Goal: Find specific page/section: Find specific page/section

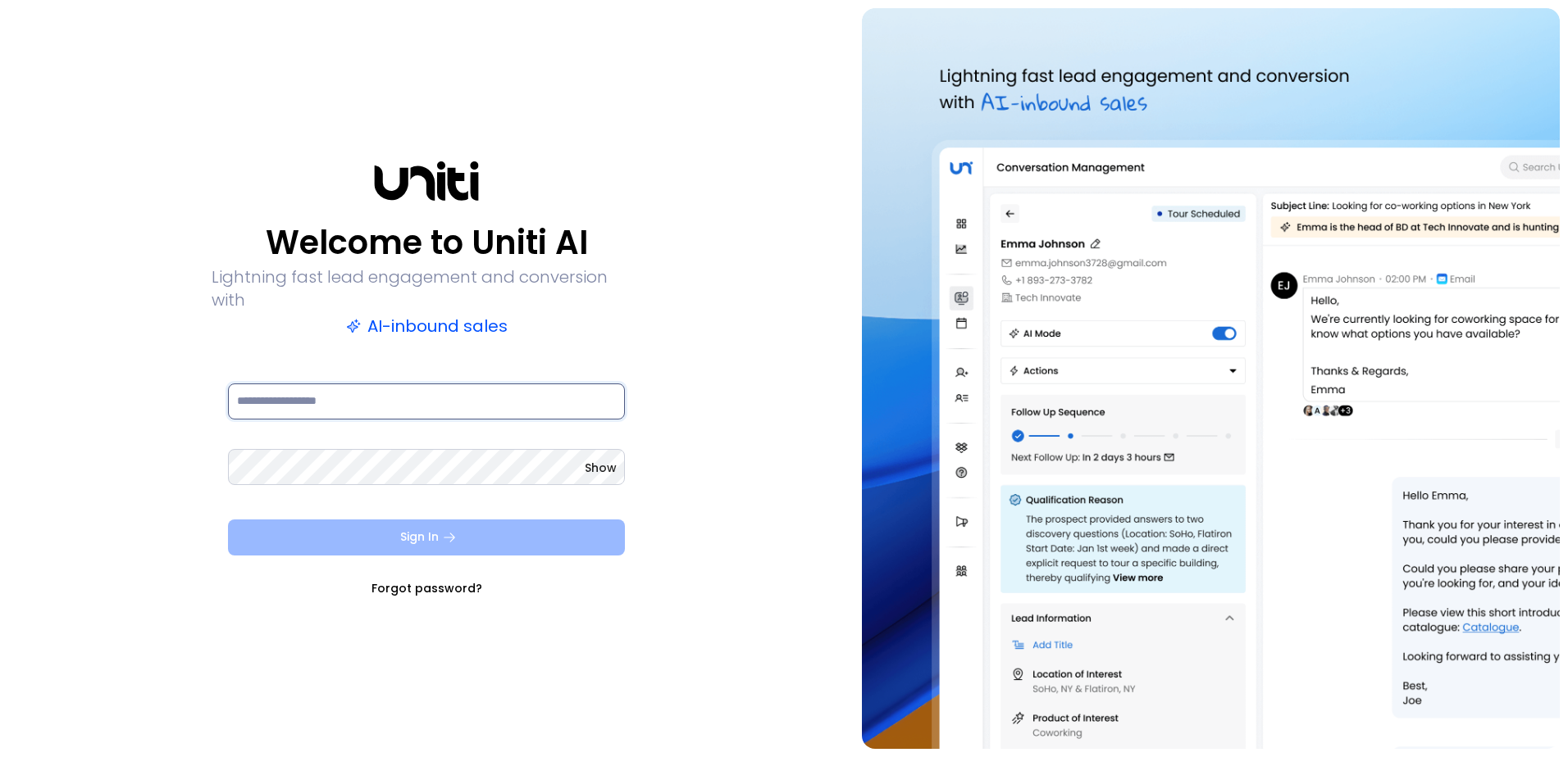
type input "**********"
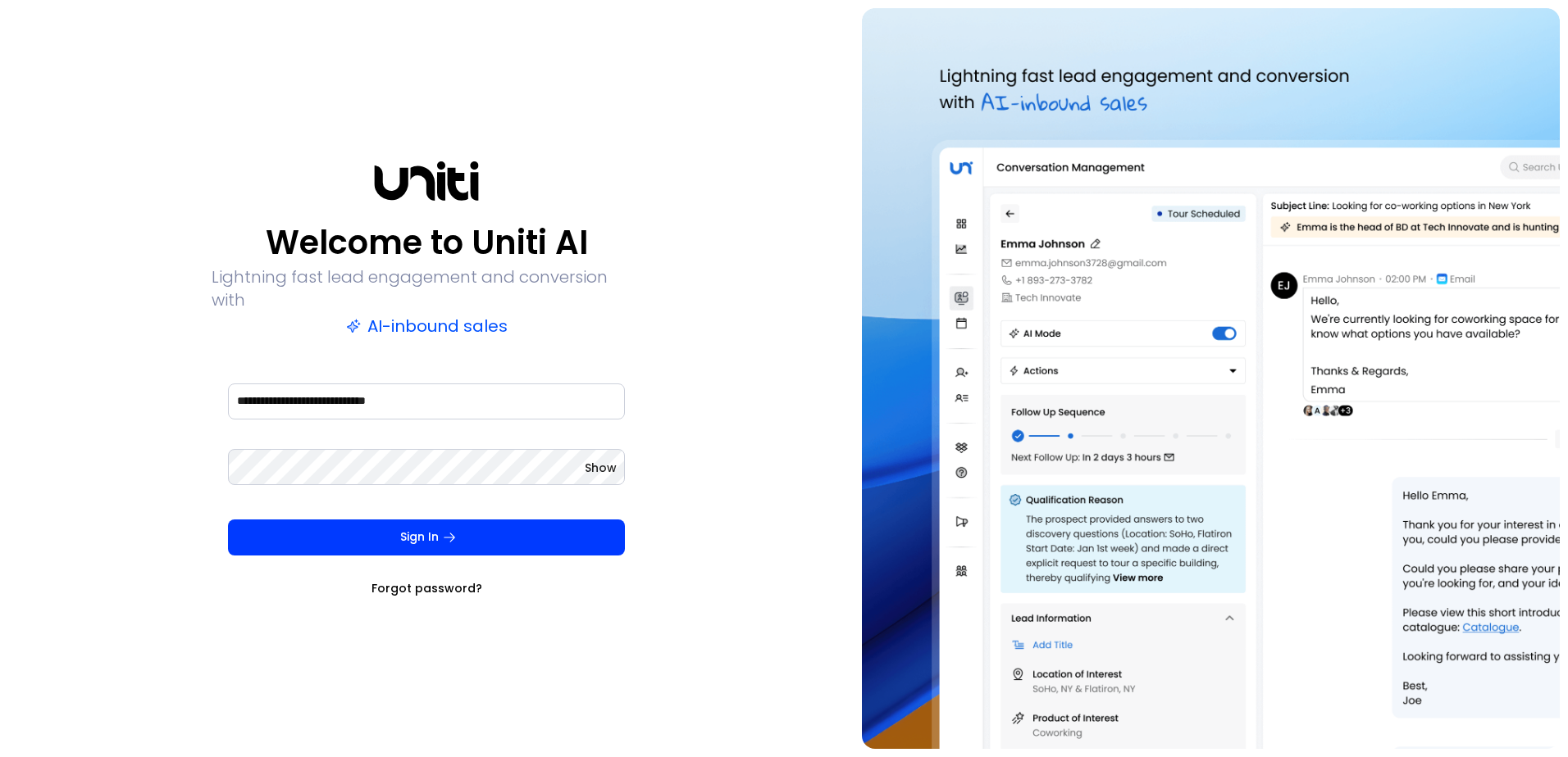
click at [444, 533] on icon "submit" at bounding box center [449, 537] width 14 height 14
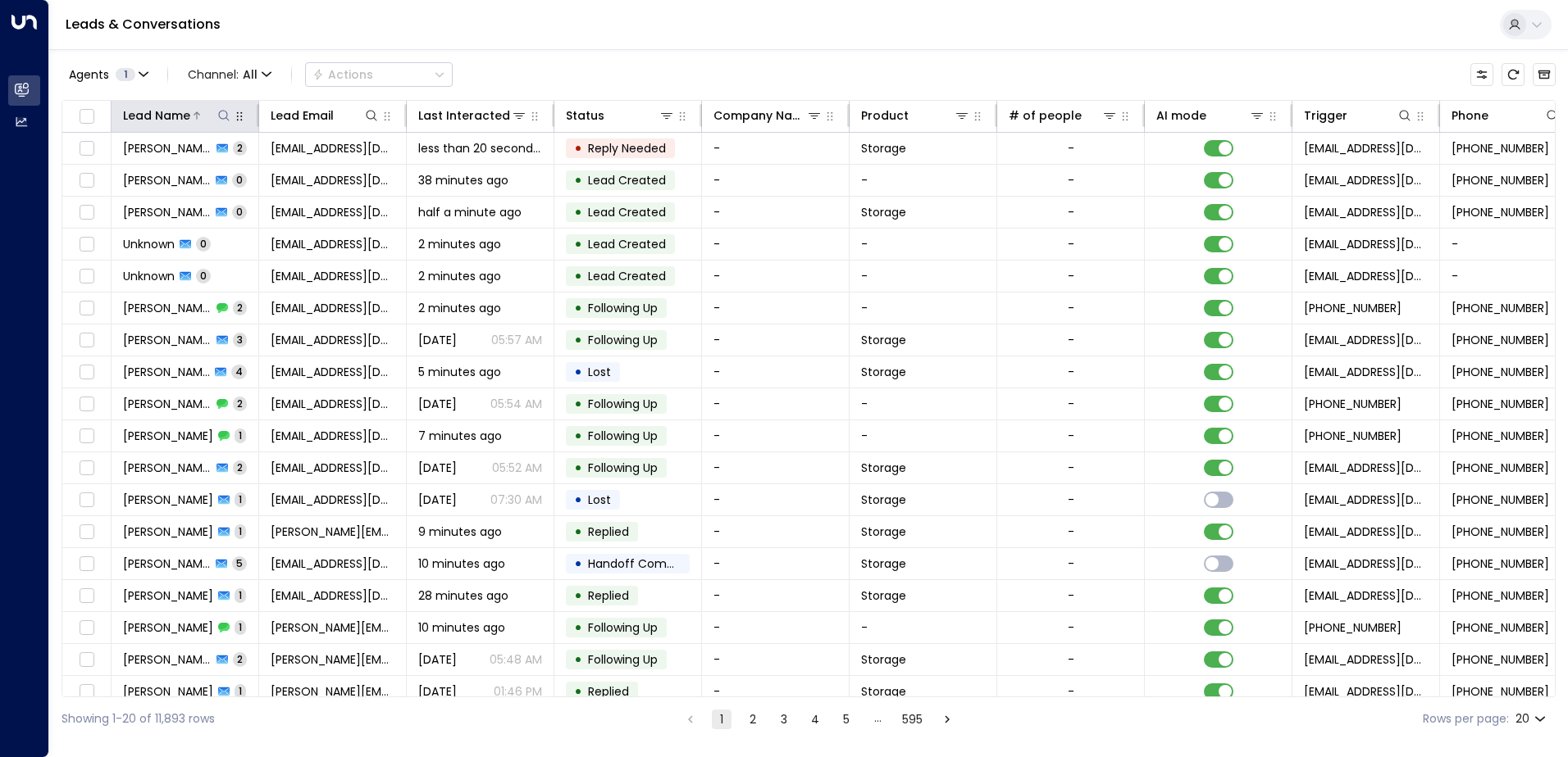
click at [222, 116] on icon at bounding box center [224, 115] width 13 height 13
click at [198, 179] on input "text" at bounding box center [224, 175] width 226 height 31
type input "*****"
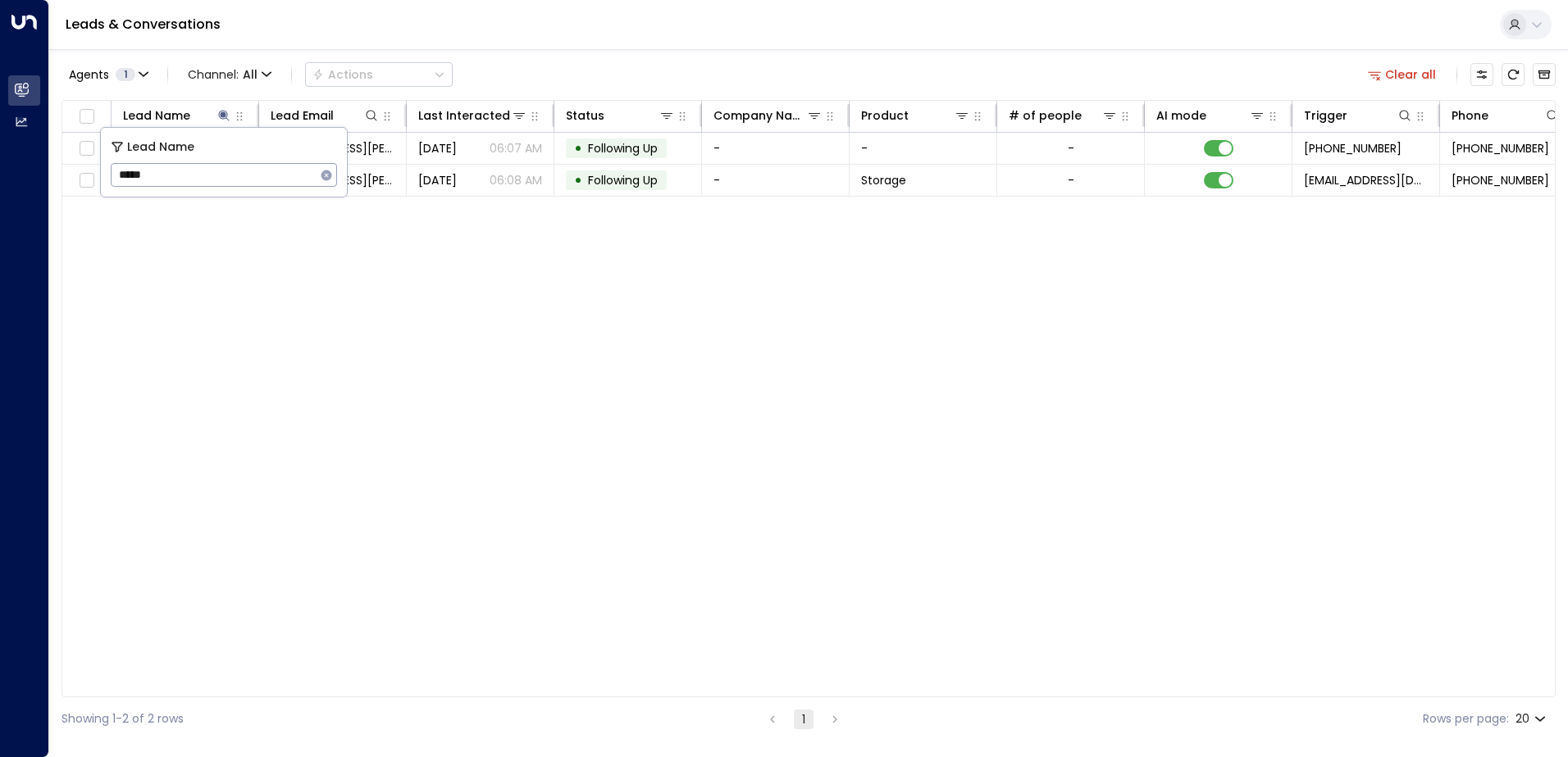
click at [321, 245] on div "Lead Name Lead Email Last Interacted Status Company Name Product # of people AI…" at bounding box center [808, 398] width 1494 height 597
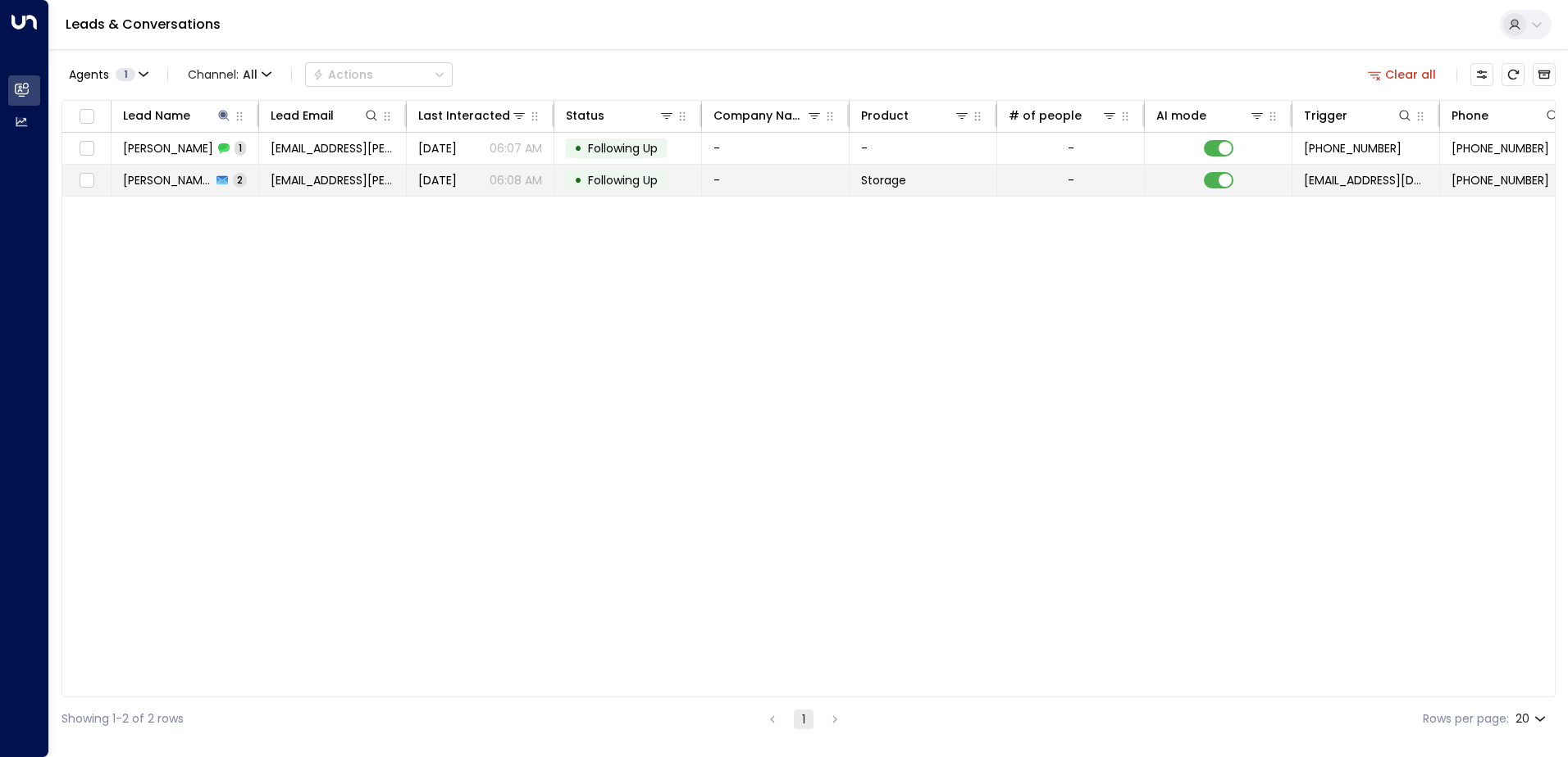
click at [449, 178] on span "[DATE]" at bounding box center [437, 180] width 38 height 16
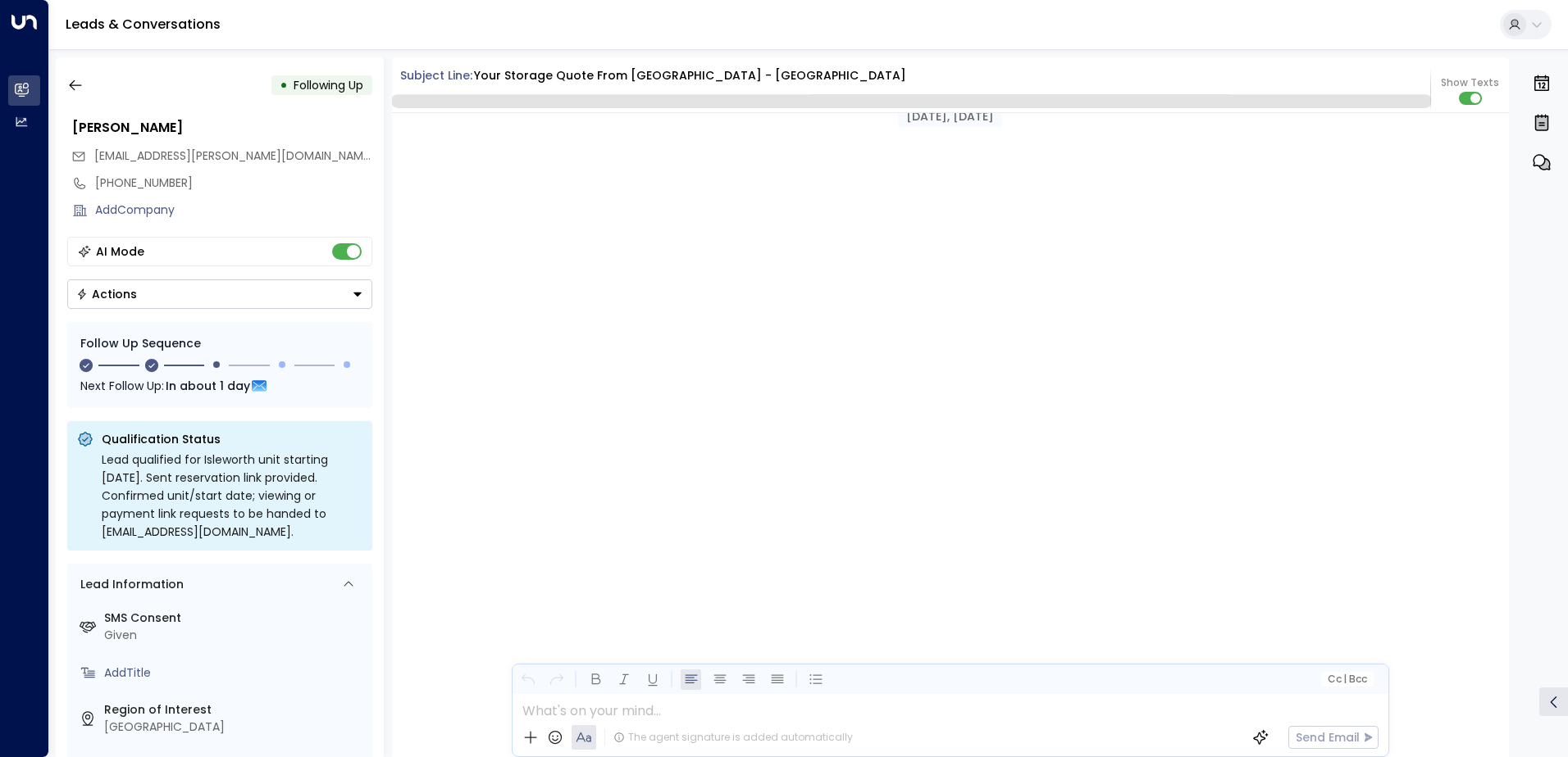
scroll to position [1621, 0]
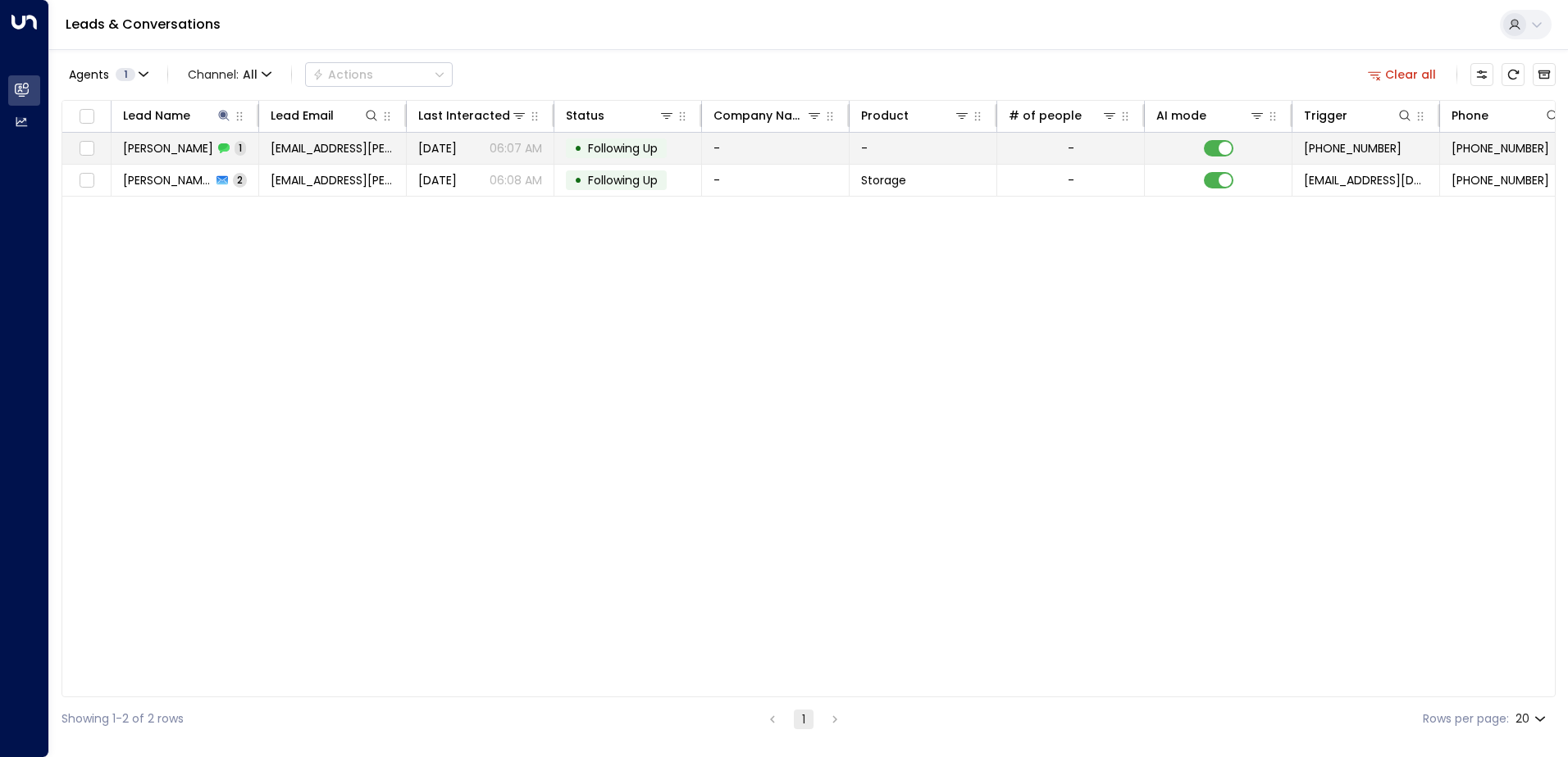
click at [197, 151] on div "[PERSON_NAME] 1" at bounding box center [184, 148] width 123 height 16
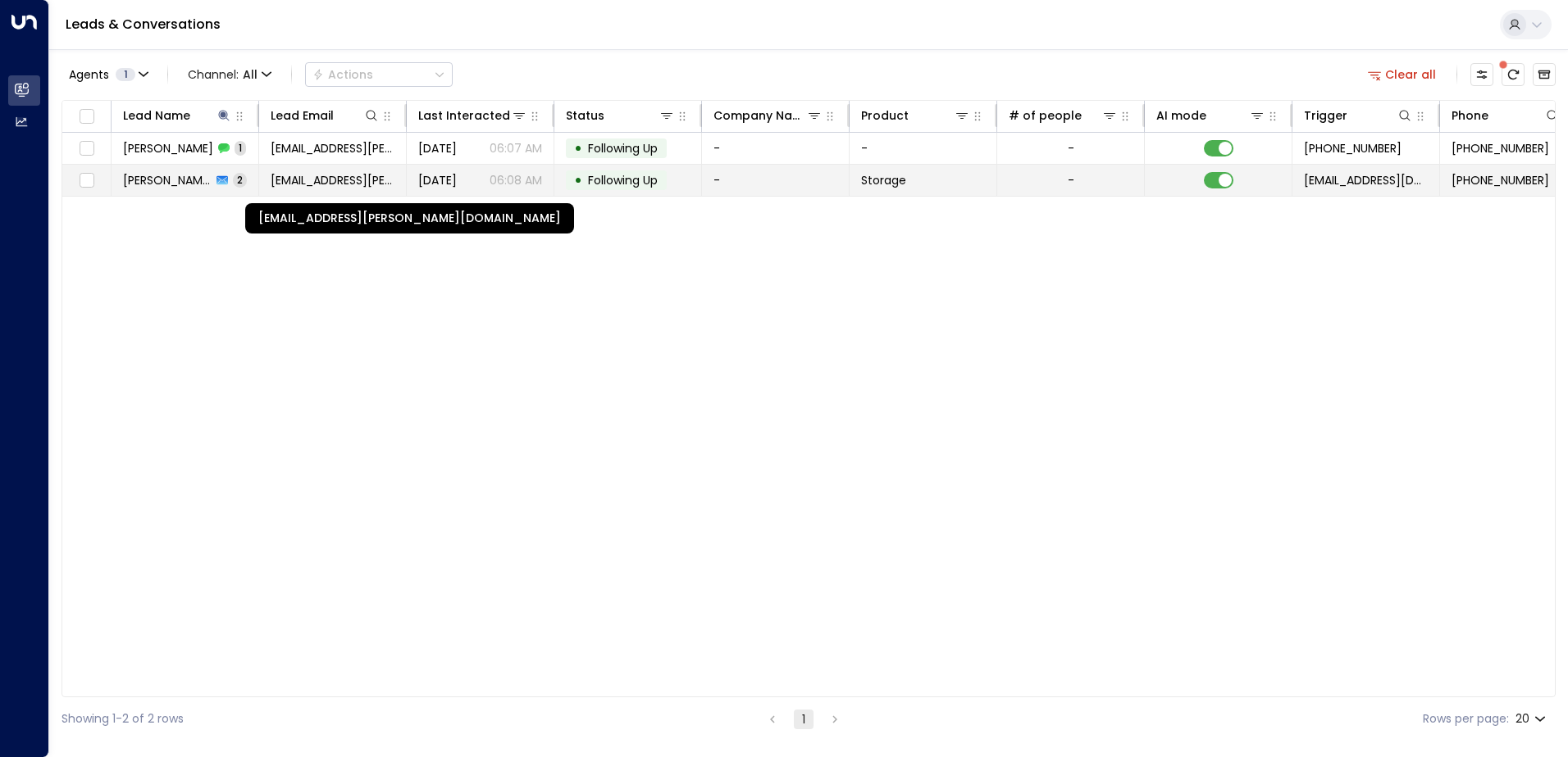
click at [345, 182] on span "[EMAIL_ADDRESS][PERSON_NAME][DOMAIN_NAME]" at bounding box center [332, 180] width 124 height 16
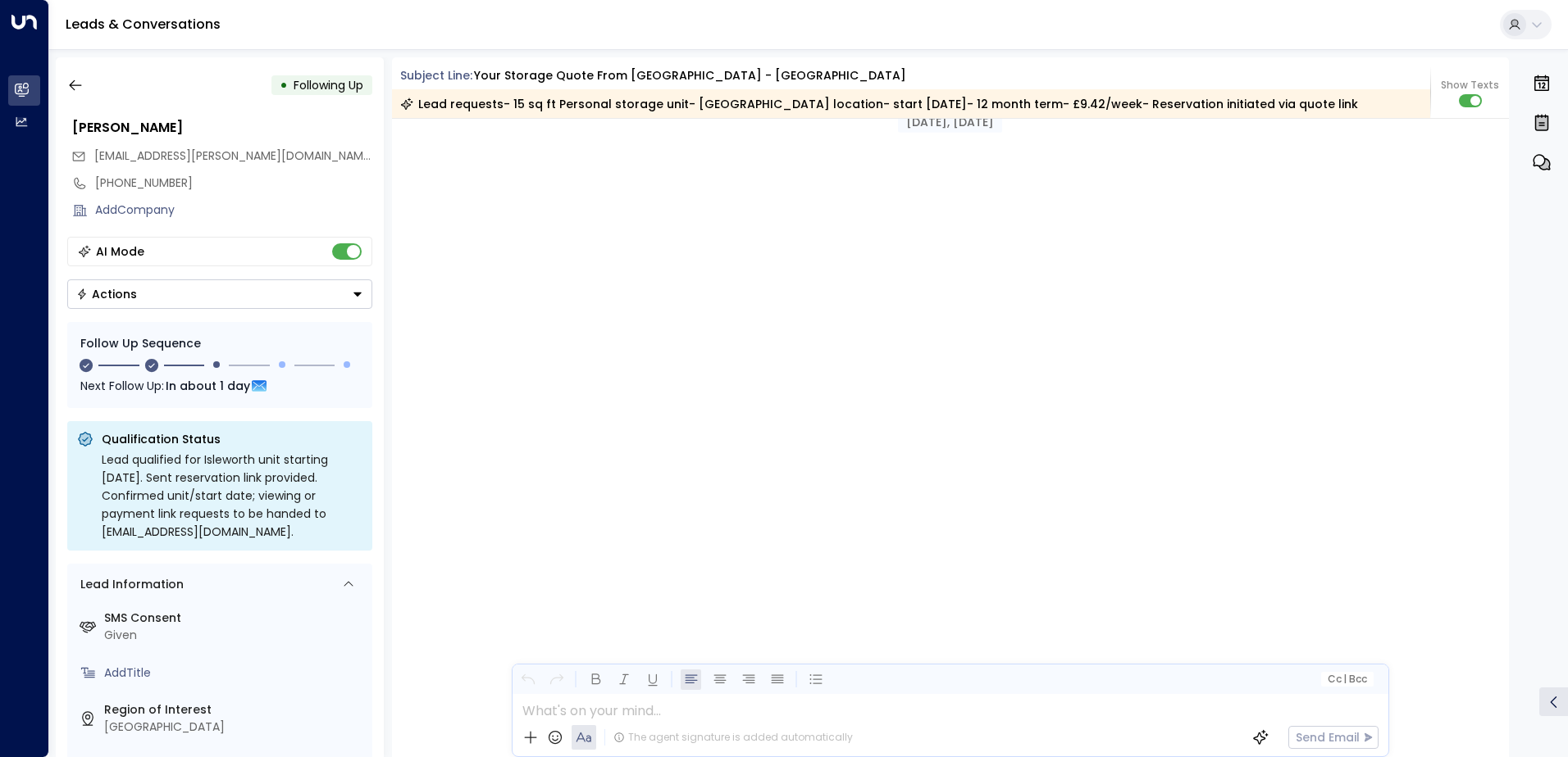
scroll to position [1627, 0]
